Goal: Task Accomplishment & Management: Use online tool/utility

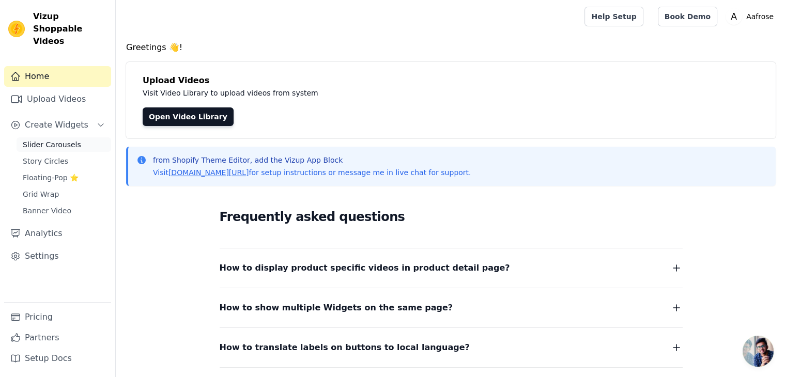
click at [70, 139] on span "Slider Carousels" at bounding box center [52, 144] width 58 height 10
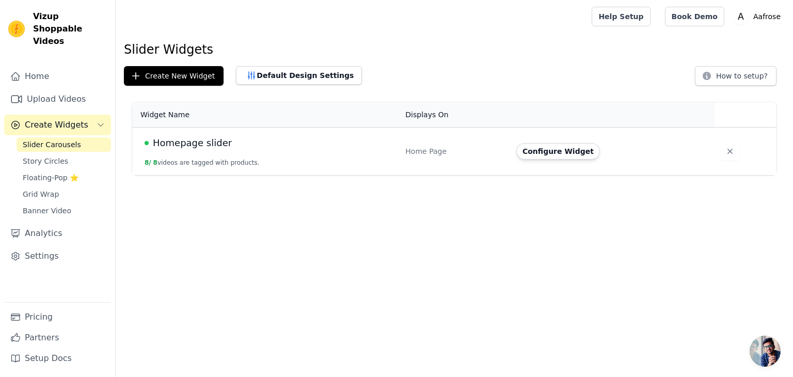
click at [198, 143] on span "Homepage slider" at bounding box center [192, 143] width 79 height 14
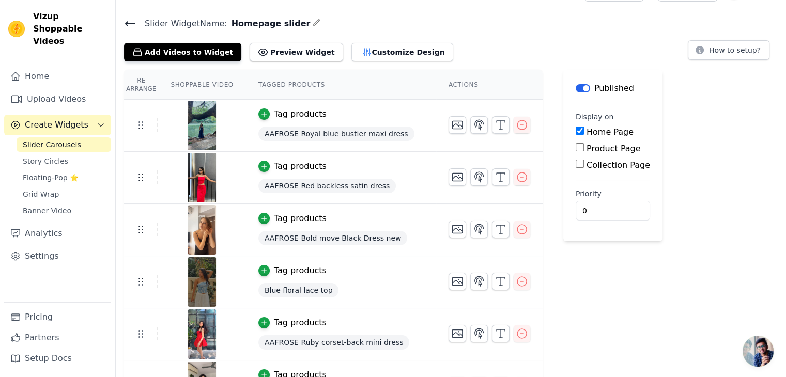
scroll to position [163, 0]
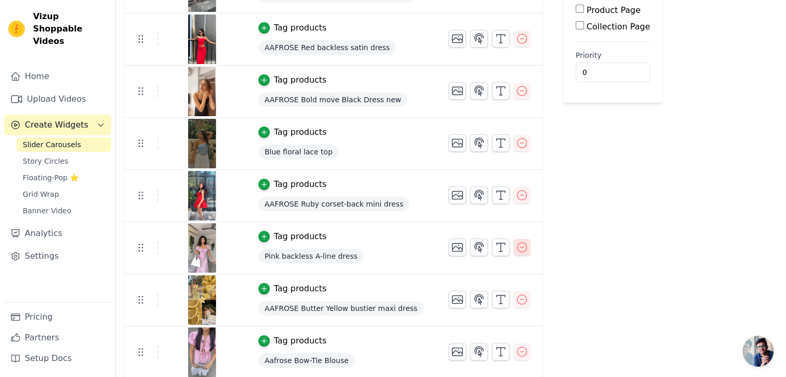
click at [517, 248] on icon "button" at bounding box center [521, 247] width 9 height 9
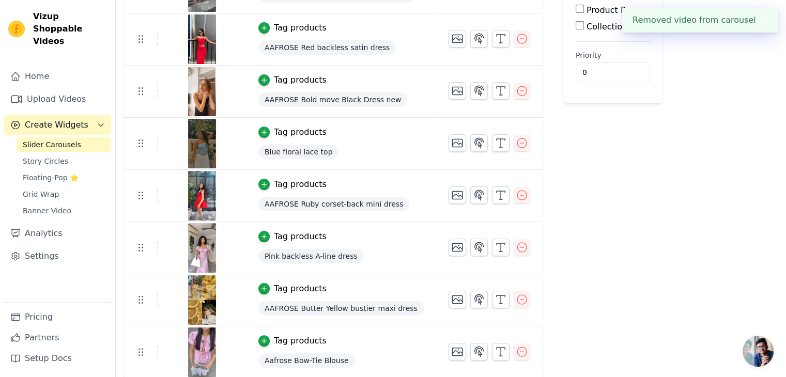
scroll to position [0, 0]
